Goal: Task Accomplishment & Management: Use online tool/utility

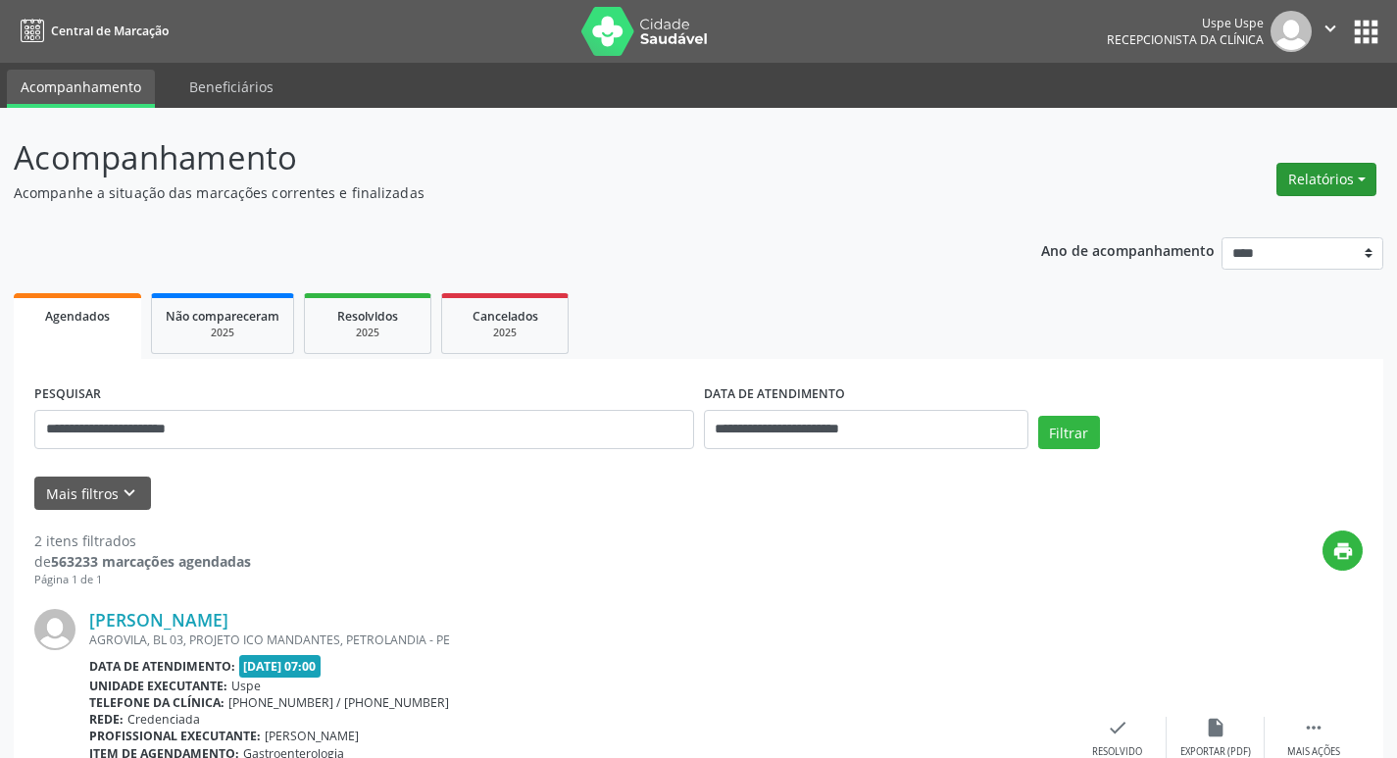
click at [1310, 177] on button "Relatórios" at bounding box center [1327, 179] width 100 height 33
click at [1202, 210] on link "Agendamentos" at bounding box center [1272, 221] width 211 height 27
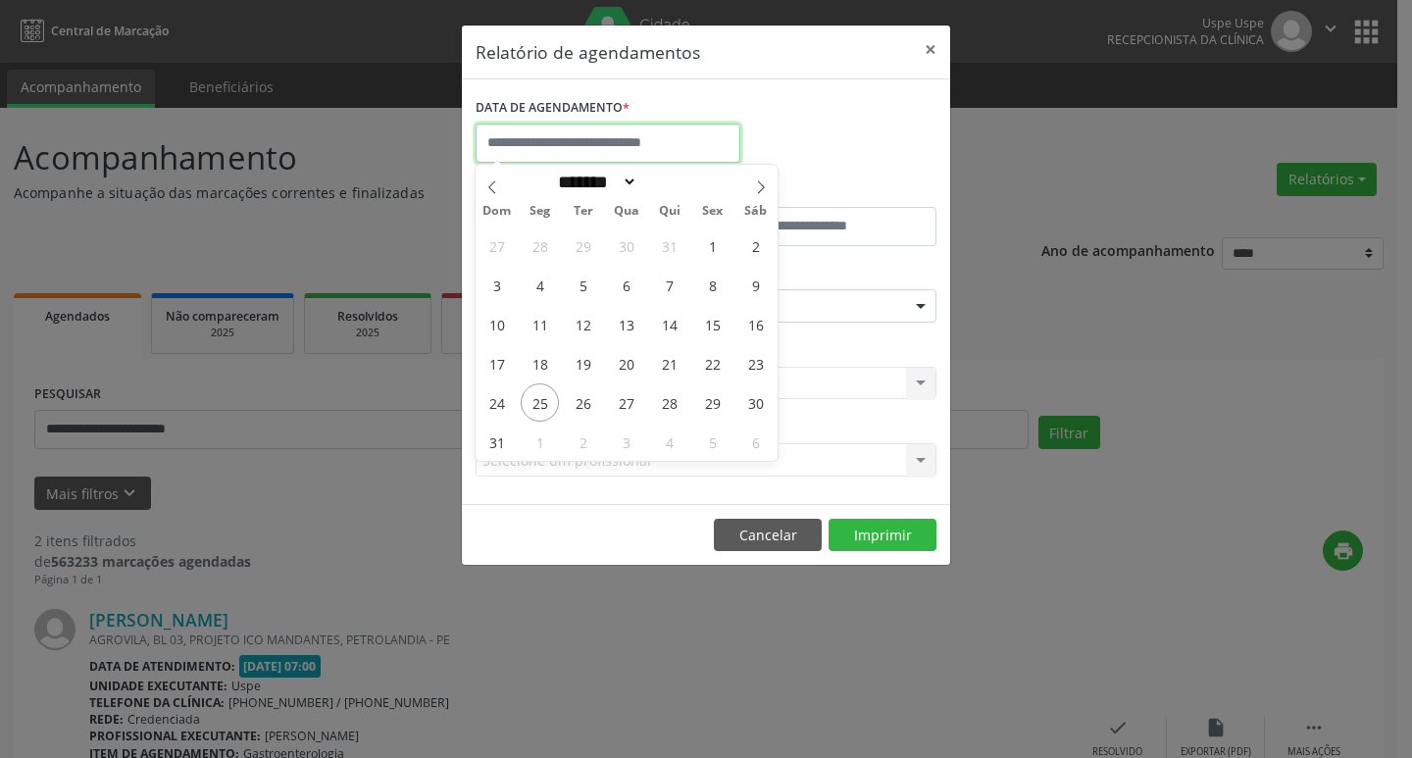
click at [608, 143] on input "text" at bounding box center [608, 143] width 265 height 39
click at [590, 408] on span "26" at bounding box center [583, 402] width 38 height 38
type input "**********"
click at [590, 408] on span "26" at bounding box center [583, 402] width 38 height 38
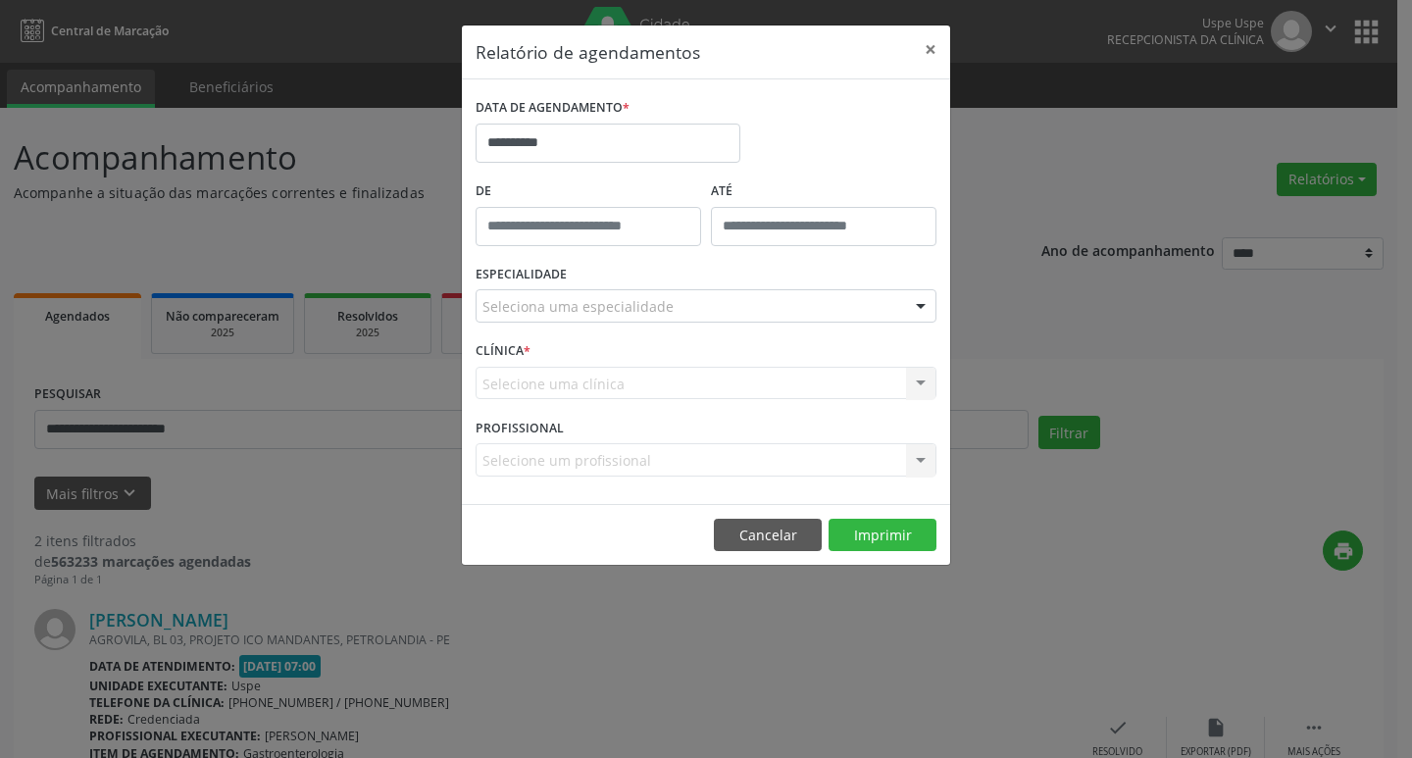
click at [634, 283] on div "ESPECIALIDADE Seleciona uma especialidade Todas as especialidades Alergologia A…" at bounding box center [706, 298] width 471 height 76
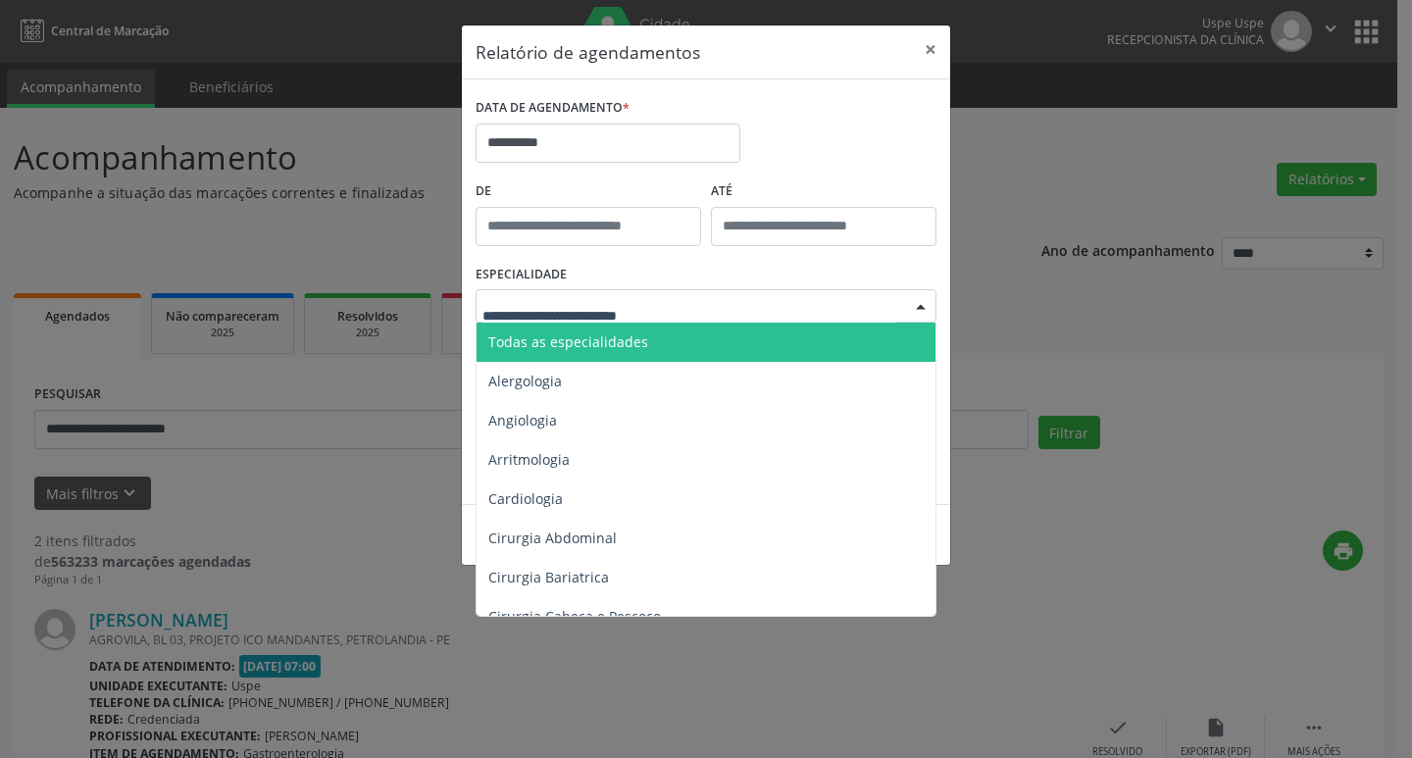
click at [621, 344] on span "Todas as especialidades" at bounding box center [568, 341] width 160 height 19
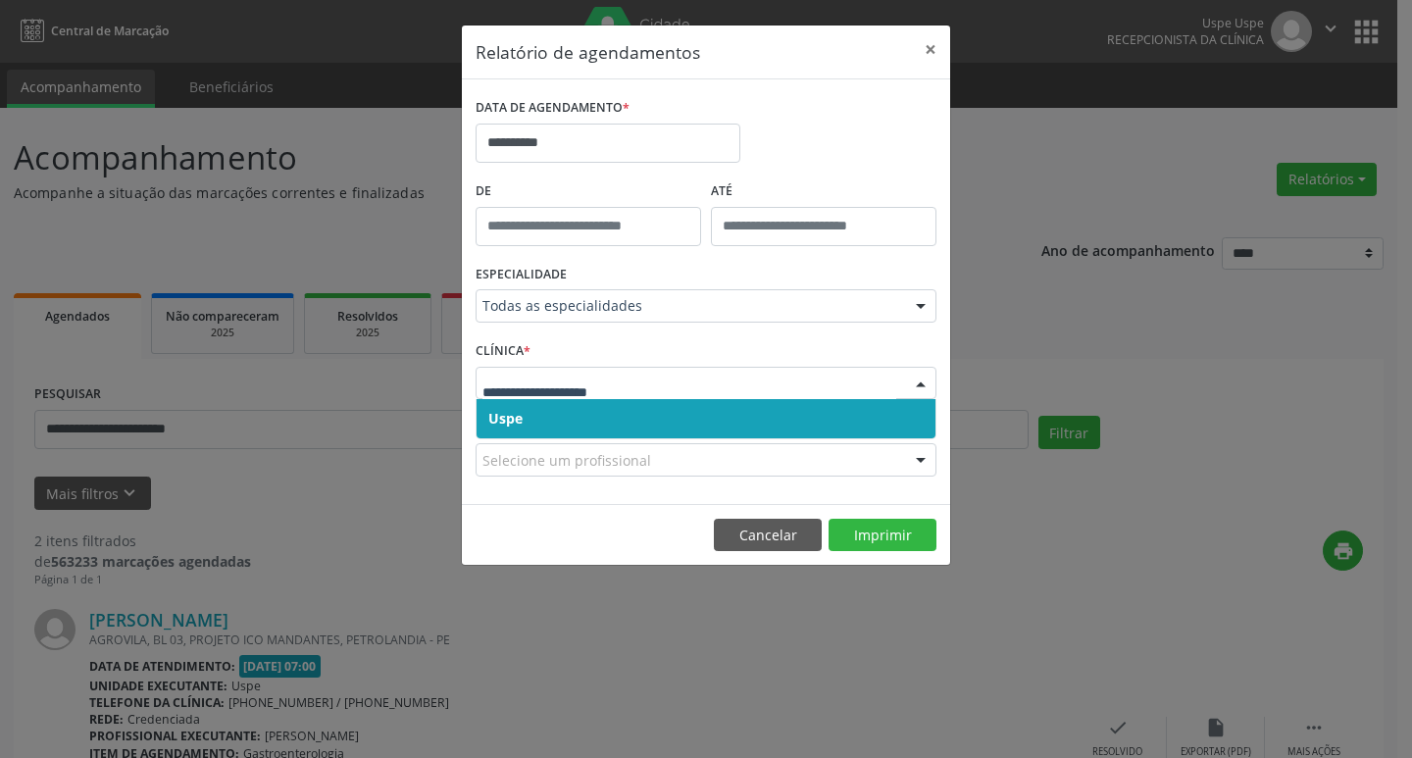
drag, startPoint x: 595, startPoint y: 411, endPoint x: 600, endPoint y: 394, distance: 17.4
click at [595, 410] on span "Uspe" at bounding box center [706, 418] width 459 height 39
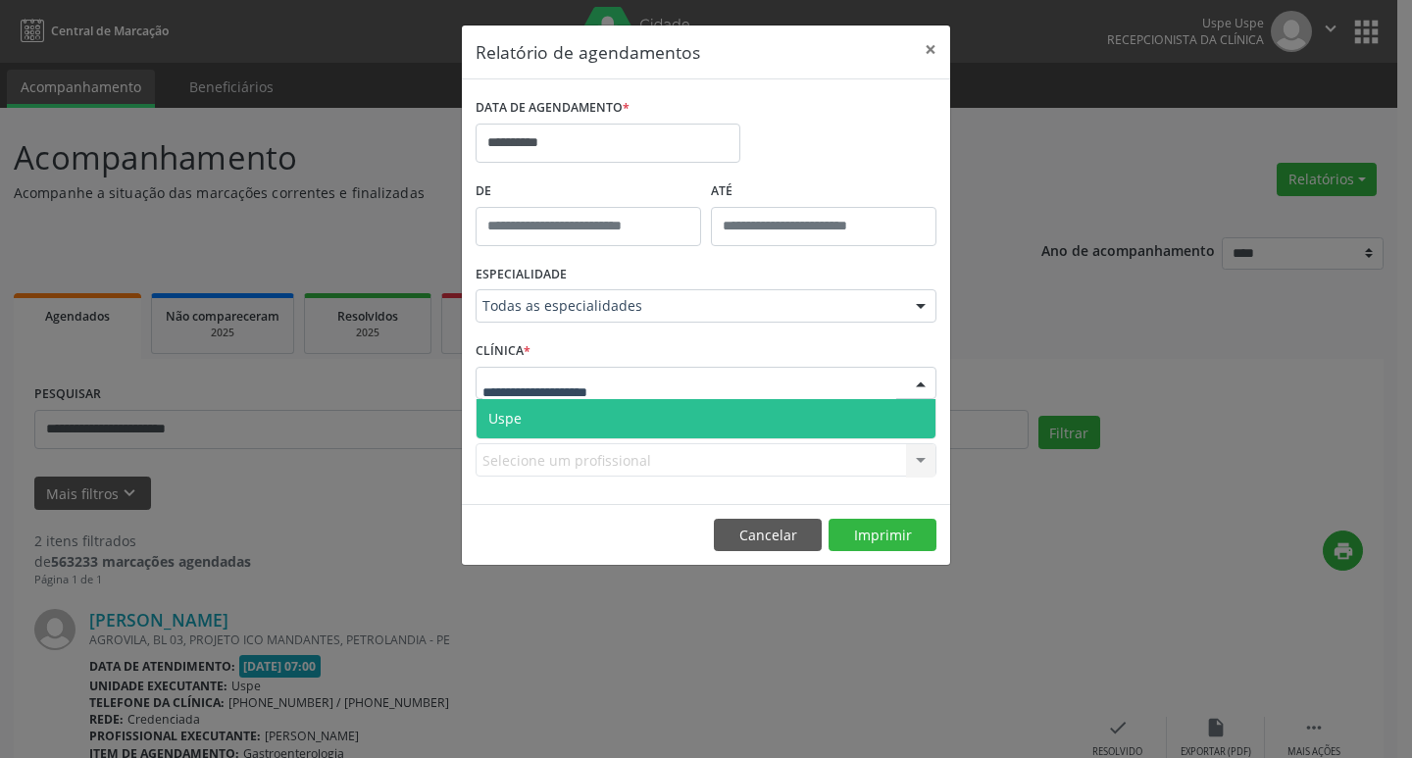
click at [591, 413] on span "Uspe" at bounding box center [706, 418] width 459 height 39
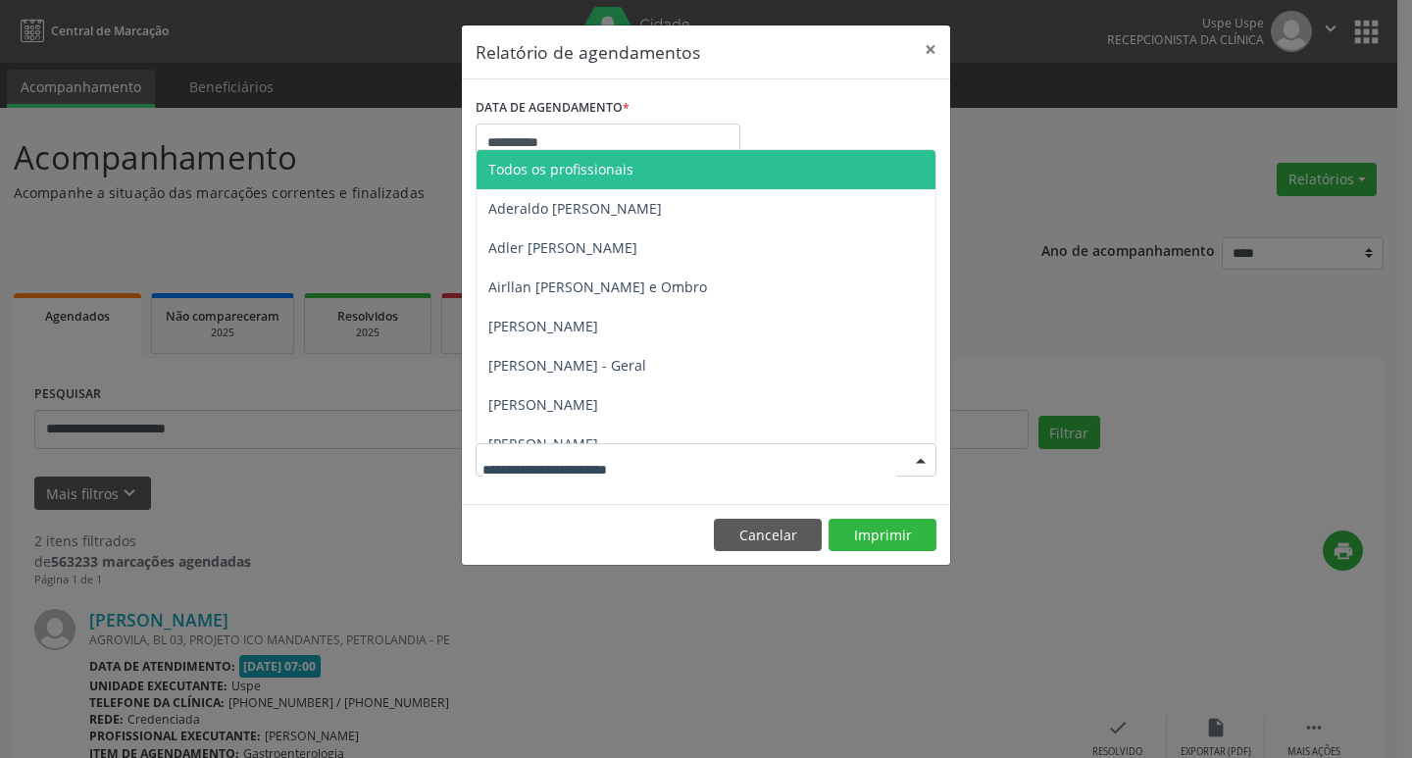
click at [629, 174] on span "Todos os profissionais" at bounding box center [560, 169] width 145 height 19
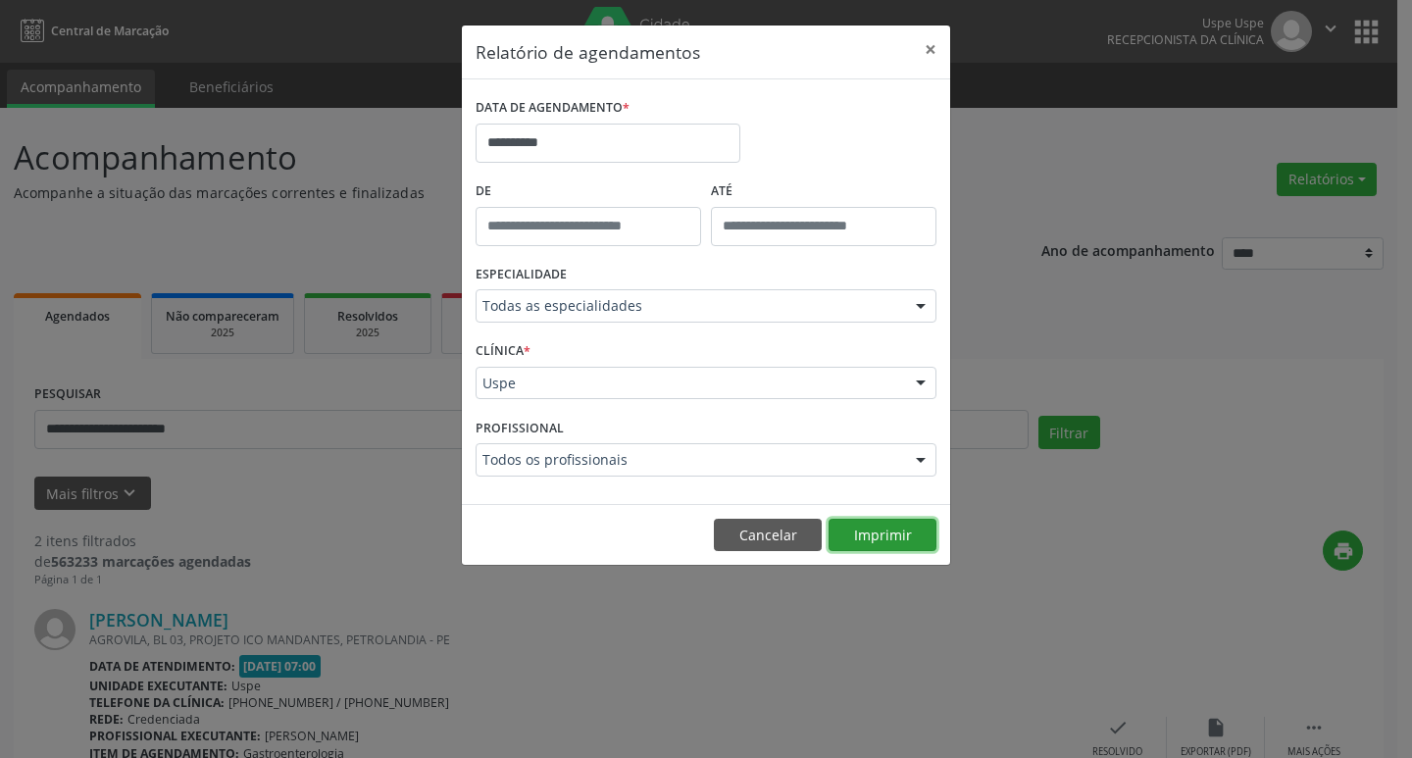
click at [888, 530] on button "Imprimir" at bounding box center [883, 535] width 108 height 33
click at [929, 48] on button "×" at bounding box center [930, 49] width 39 height 48
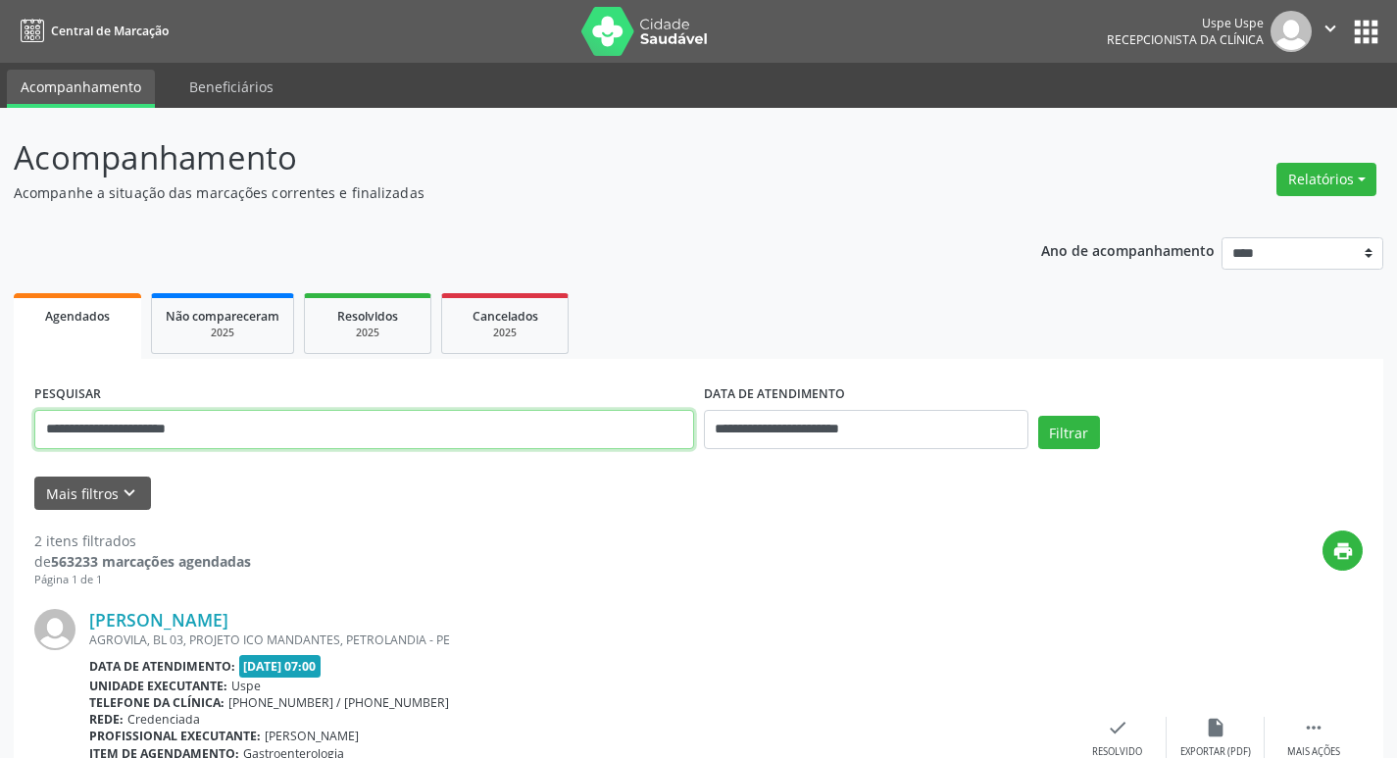
drag, startPoint x: 232, startPoint y: 435, endPoint x: 0, endPoint y: 433, distance: 232.4
click at [0, 433] on div "**********" at bounding box center [698, 664] width 1397 height 1113
click at [1084, 438] on button "Filtrar" at bounding box center [1069, 432] width 62 height 33
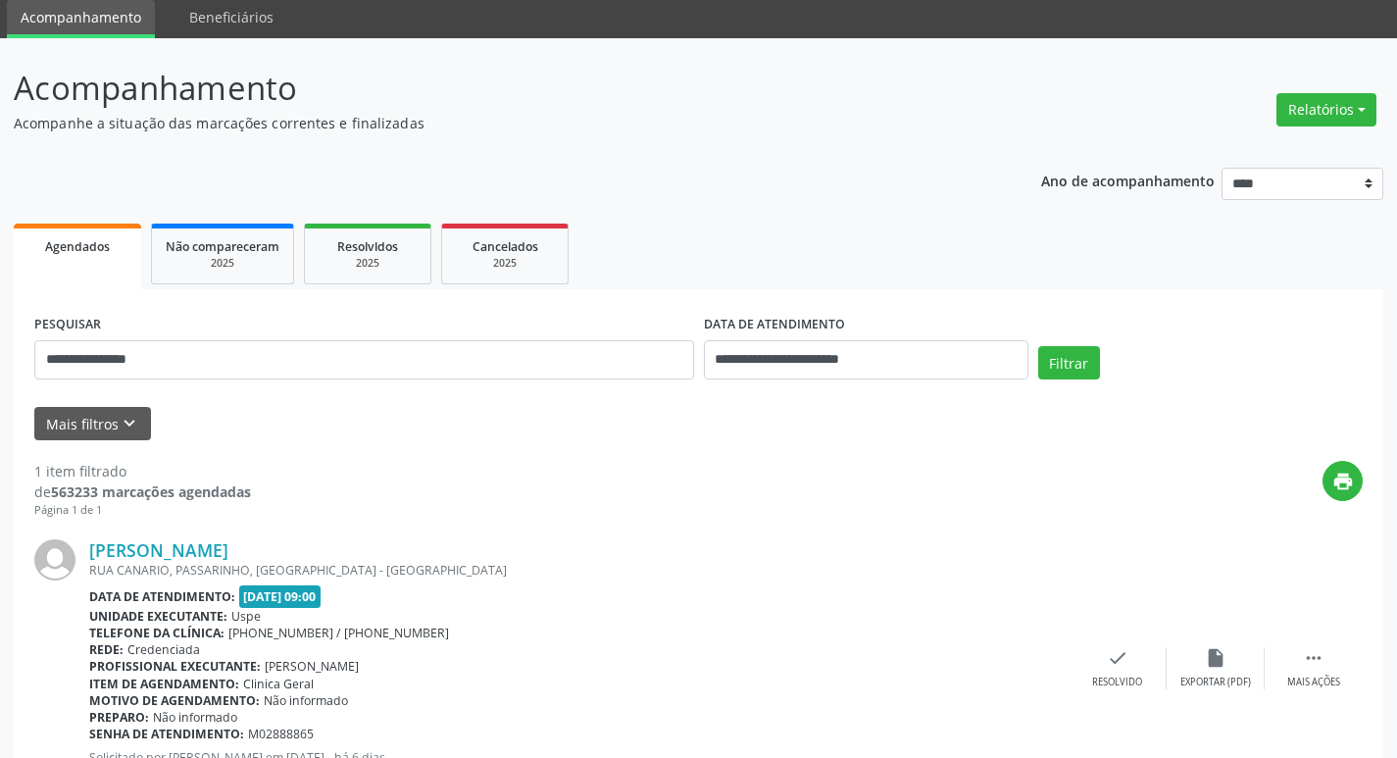
scroll to position [164, 0]
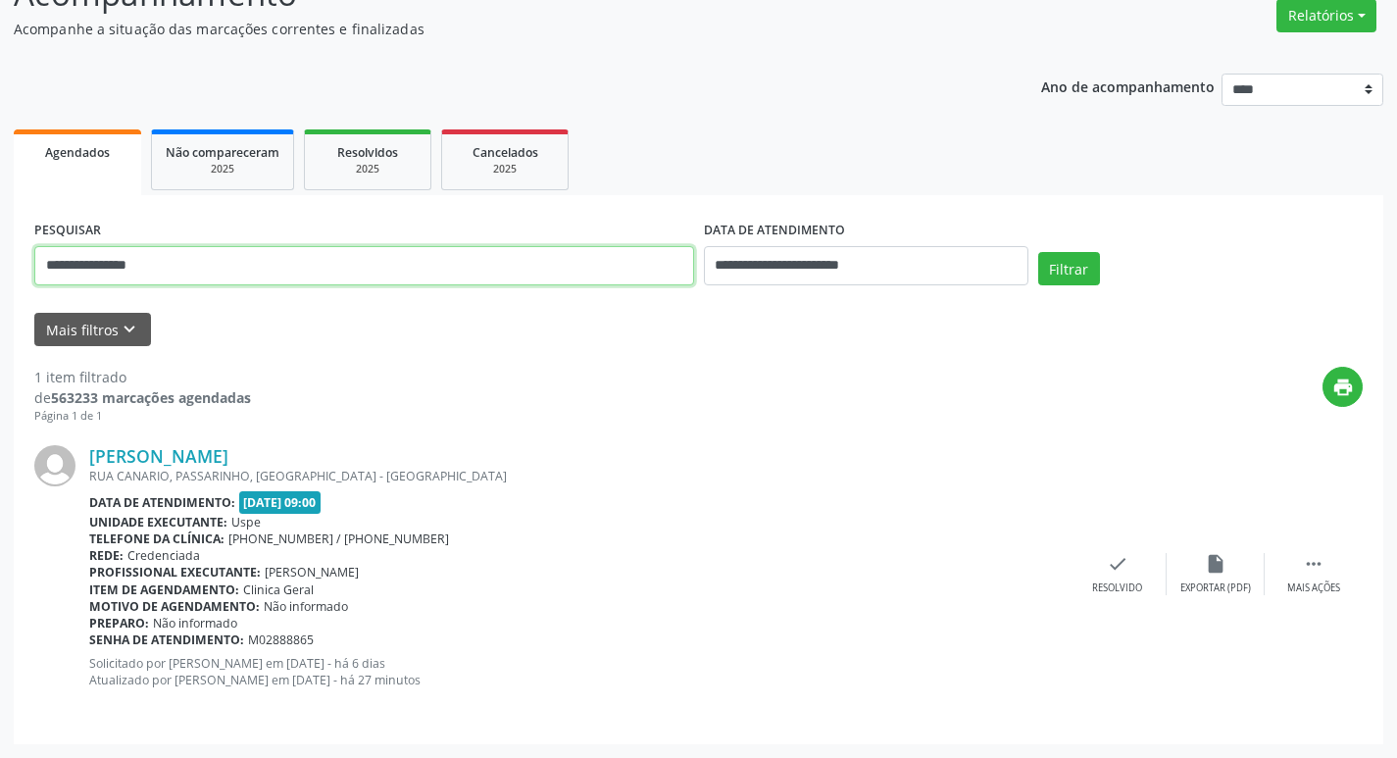
click at [141, 269] on input "**********" at bounding box center [364, 265] width 660 height 39
type input "**********"
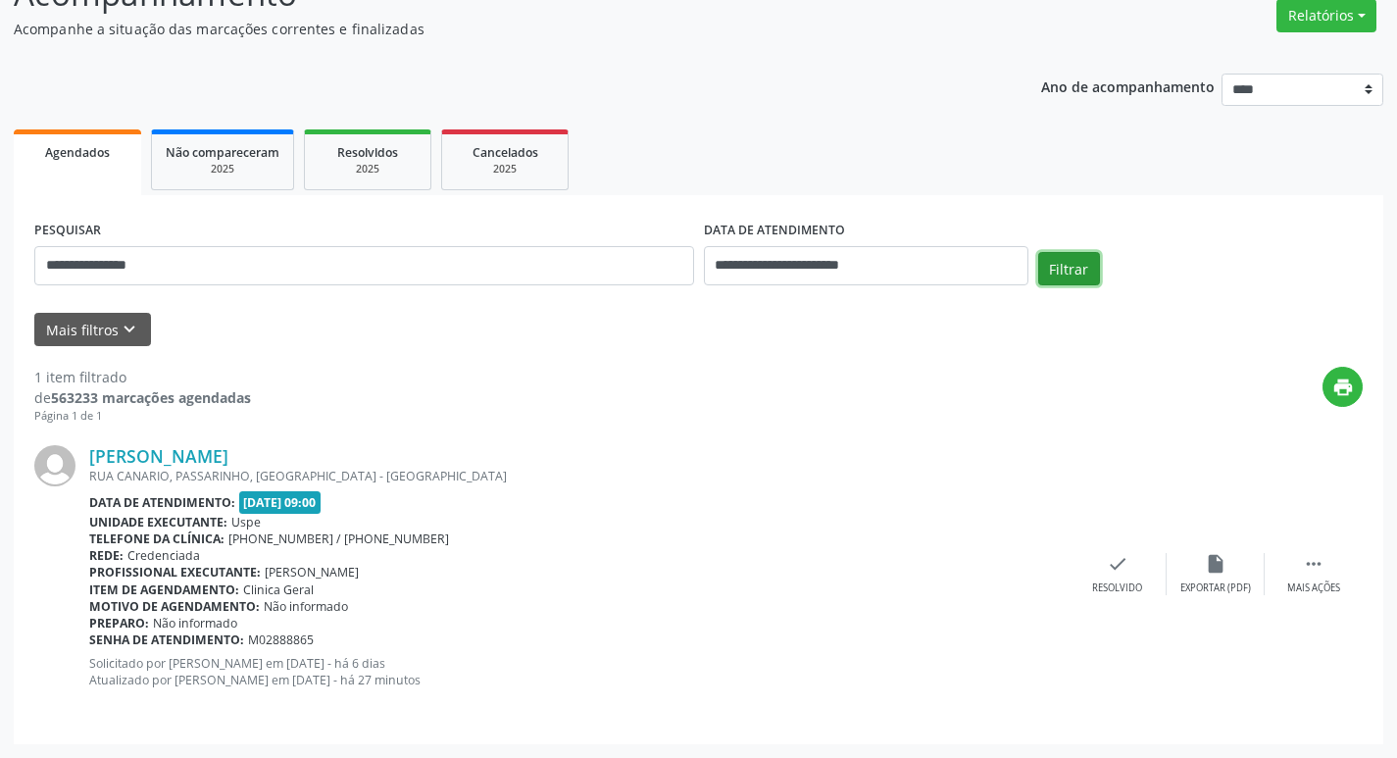
click at [1072, 273] on button "Filtrar" at bounding box center [1069, 268] width 62 height 33
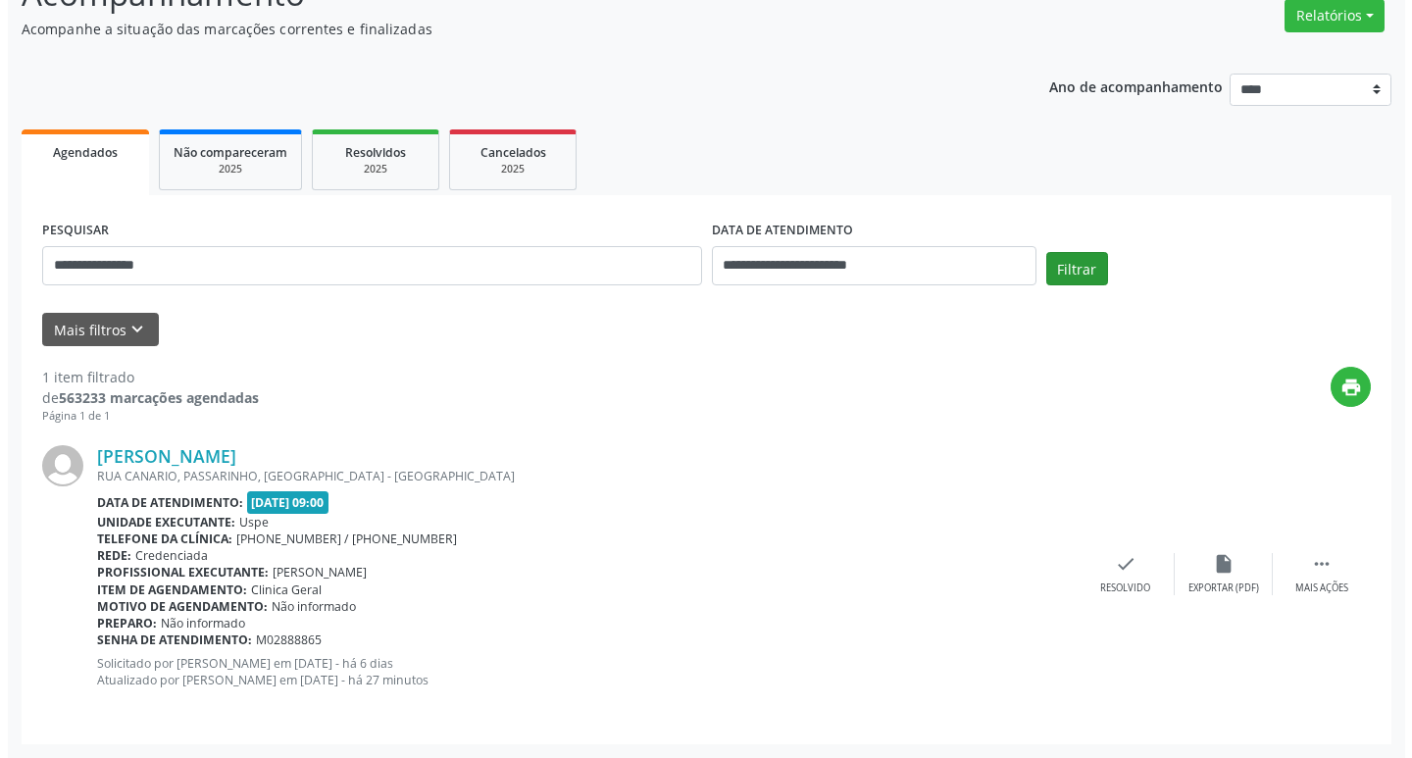
scroll to position [0, 0]
